Goal: Information Seeking & Learning: Learn about a topic

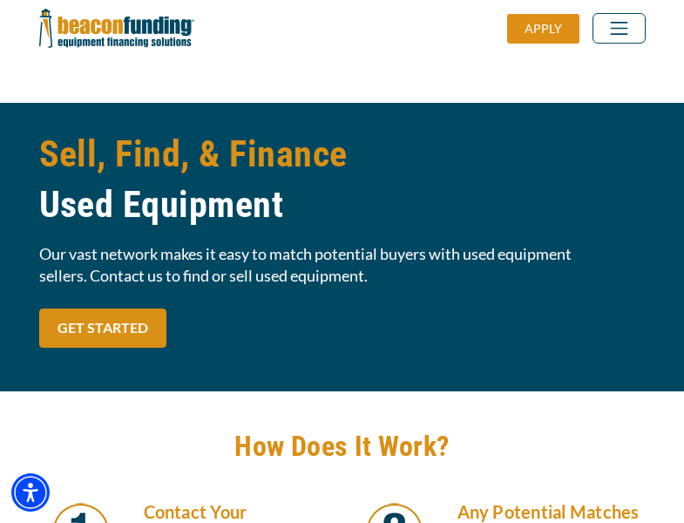
scroll to position [1480, 0]
